Goal: Check status: Check status

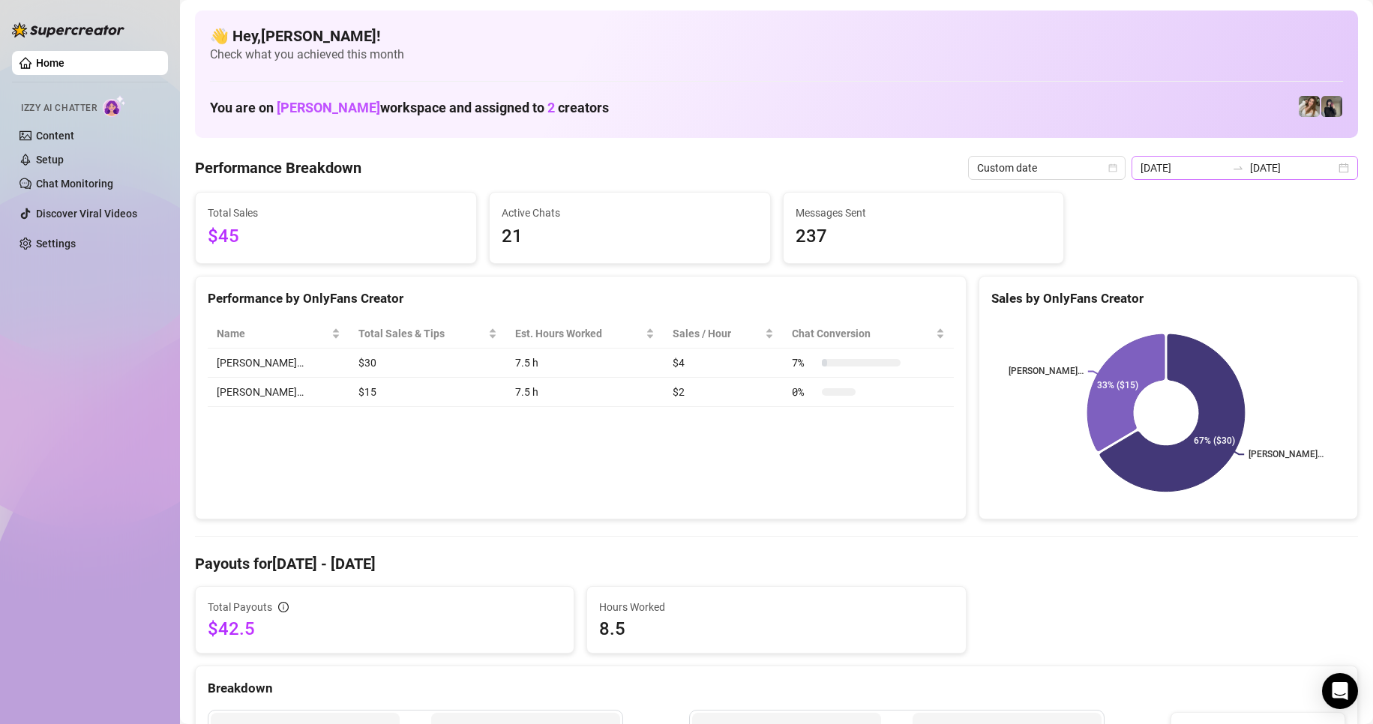
click at [1329, 172] on div "[DATE] [DATE]" at bounding box center [1244, 168] width 226 height 24
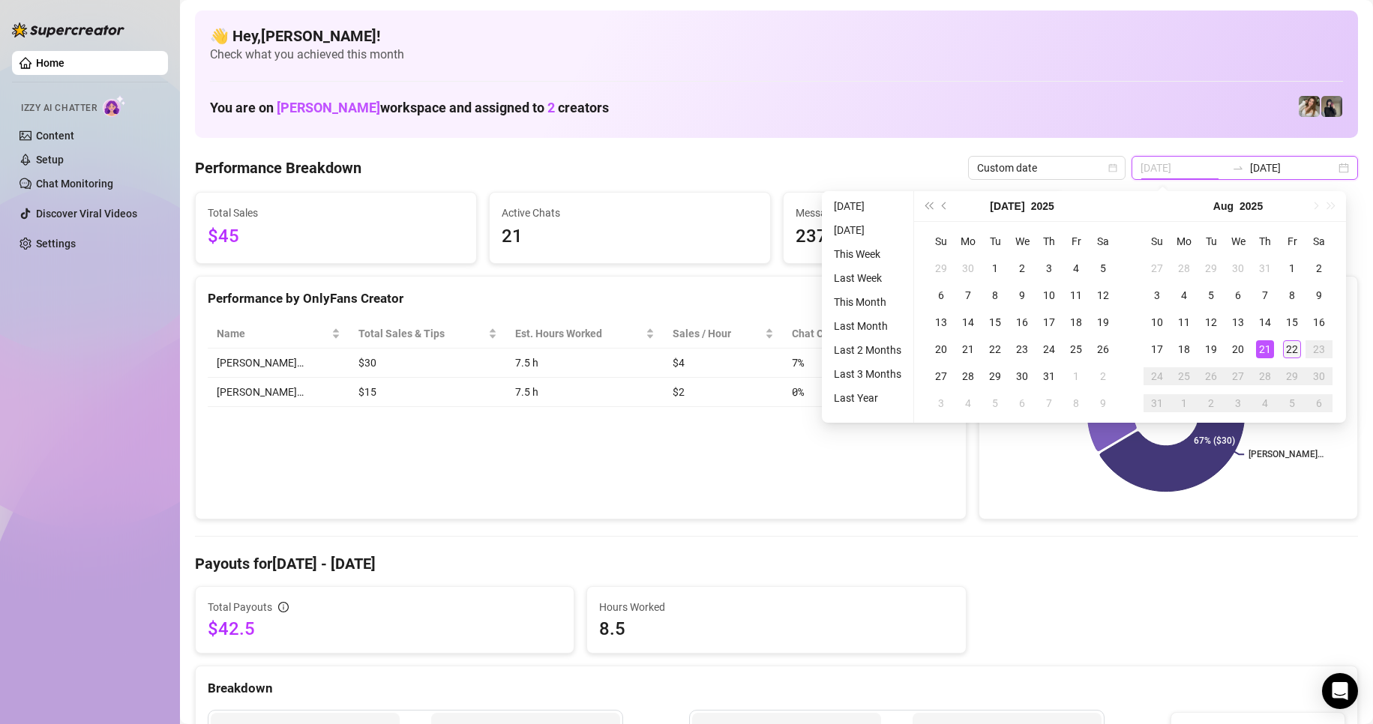
type input "[DATE]"
click at [1290, 346] on div "22" at bounding box center [1292, 349] width 18 height 18
click at [1289, 346] on div "22" at bounding box center [1292, 349] width 18 height 18
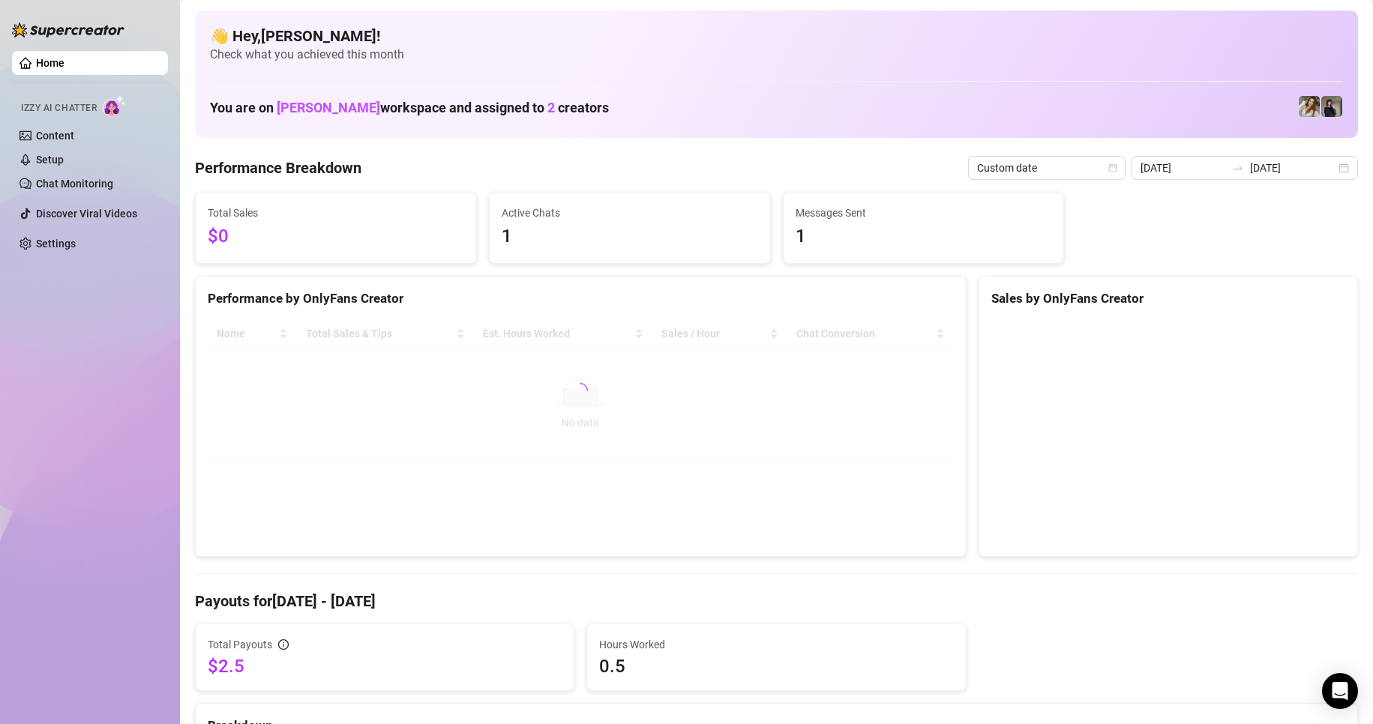
type input "[DATE]"
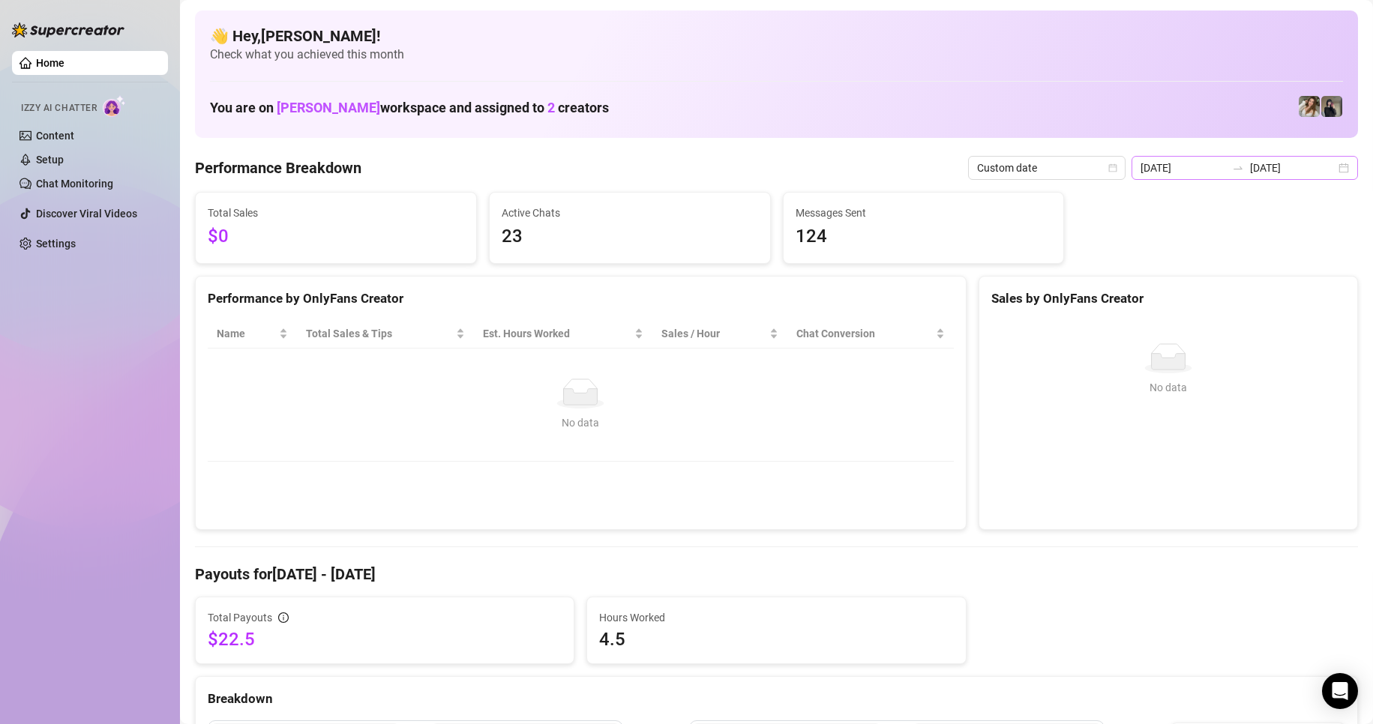
click at [1331, 169] on div "[DATE] [DATE]" at bounding box center [1244, 168] width 226 height 24
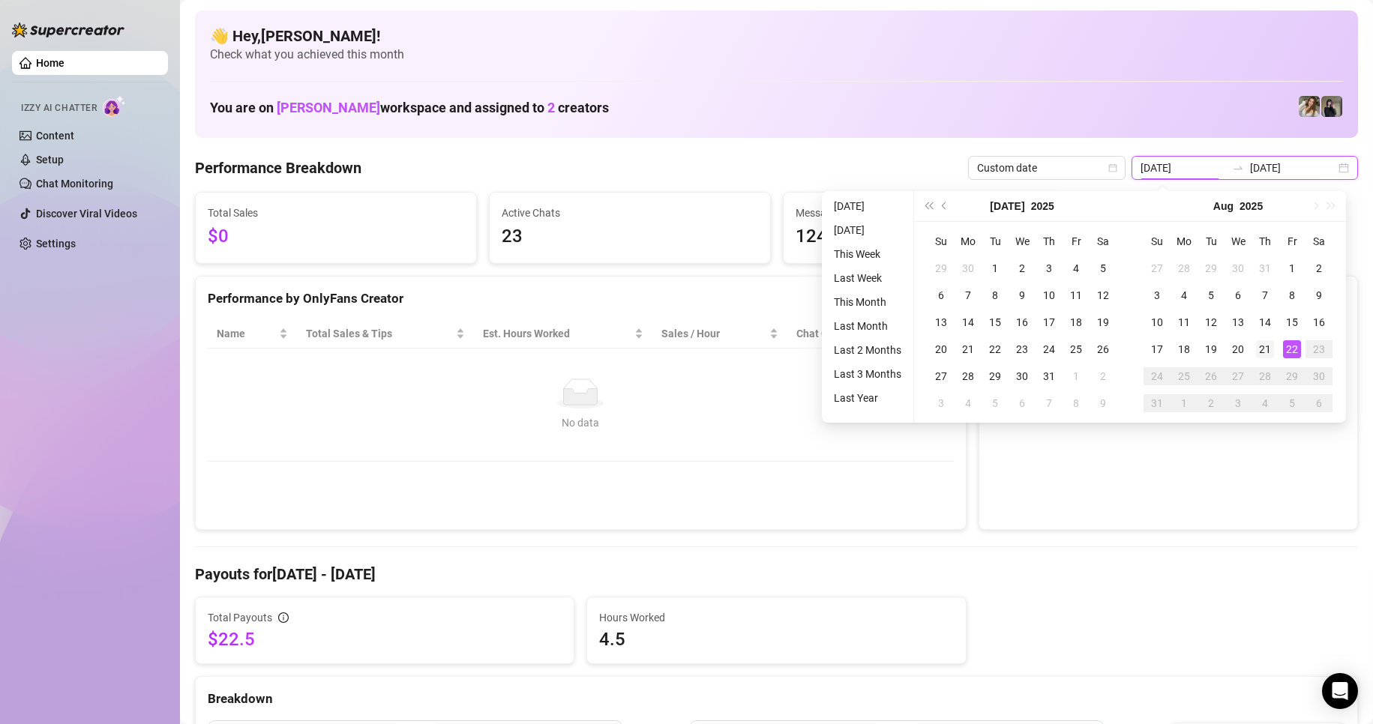
type input "[DATE]"
click at [1263, 347] on div "21" at bounding box center [1265, 349] width 18 height 18
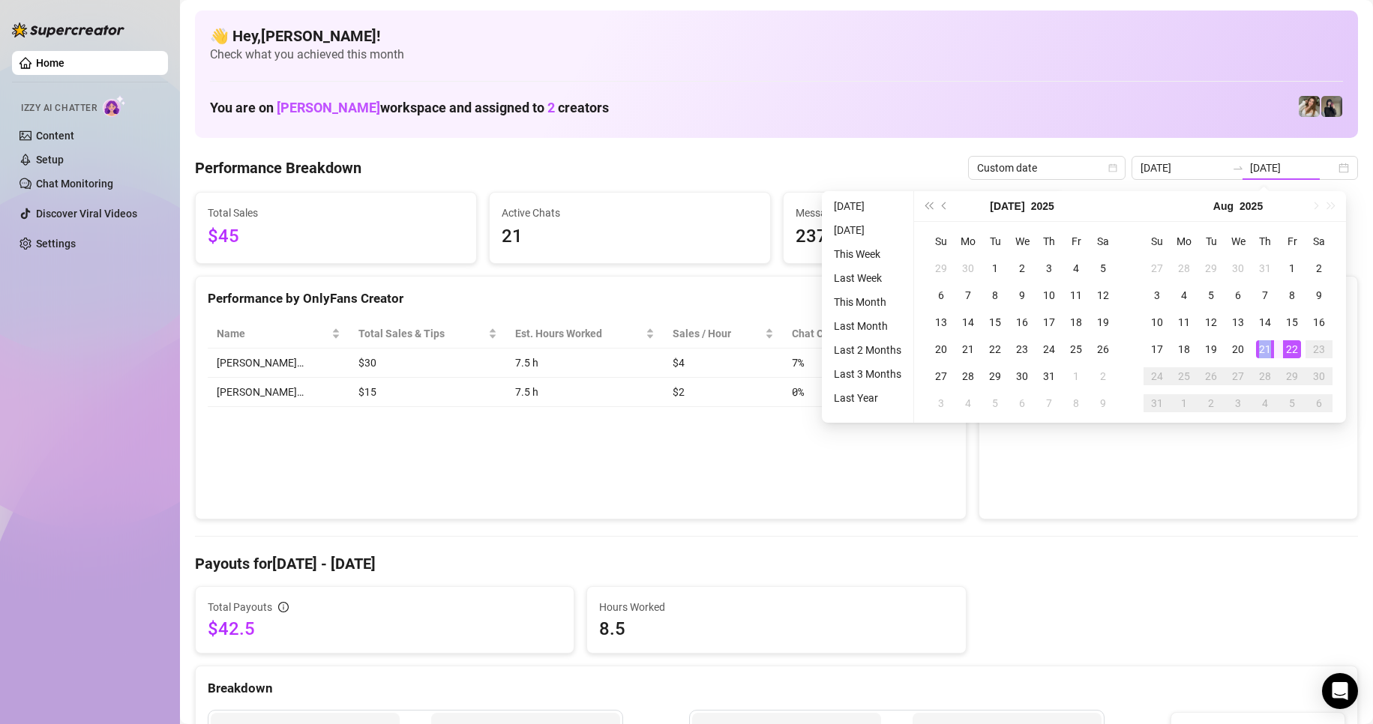
type input "[DATE]"
